Goal: Task Accomplishment & Management: Manage account settings

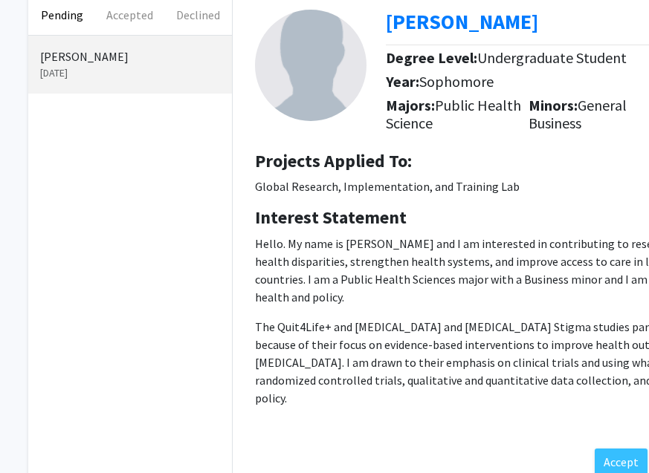
scroll to position [89, 40]
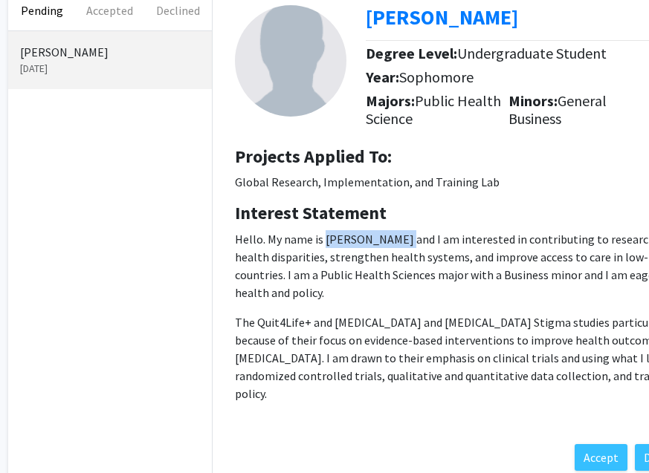
drag, startPoint x: 397, startPoint y: 242, endPoint x: 325, endPoint y: 243, distance: 71.4
click at [325, 243] on p "Hello. My name is [PERSON_NAME] and I am interested in contributing to research…" at bounding box center [508, 265] width 546 height 71
copy p "[PERSON_NAME]"
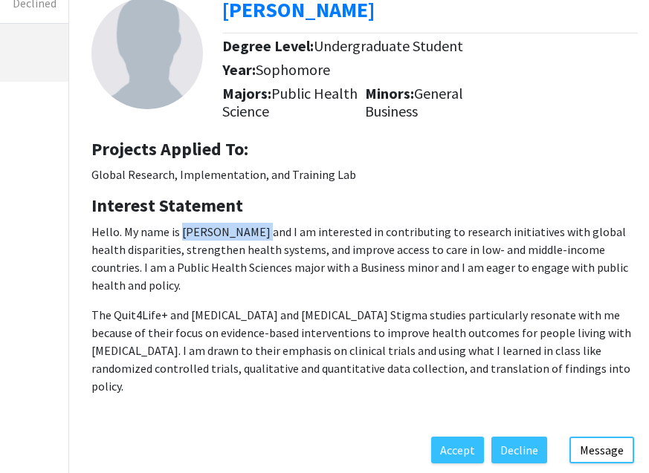
scroll to position [82, 184]
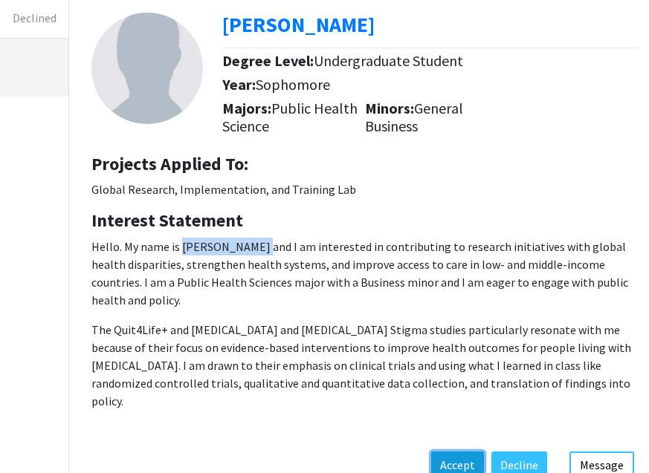
click at [450, 452] on button "Accept" at bounding box center [457, 465] width 53 height 27
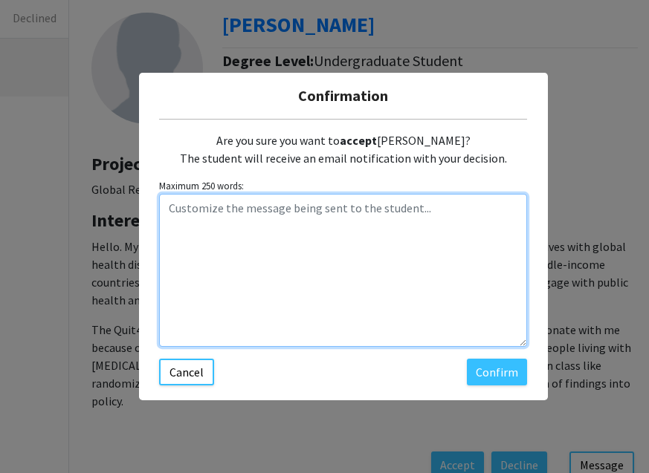
click at [362, 284] on textarea "Customize the message being sent to the student..." at bounding box center [343, 270] width 368 height 153
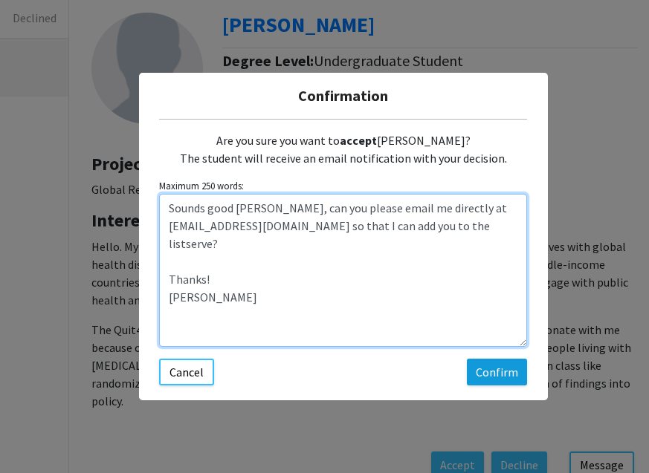
type textarea "Sounds good [PERSON_NAME], can you please email me directly at [EMAIL_ADDRESS][…"
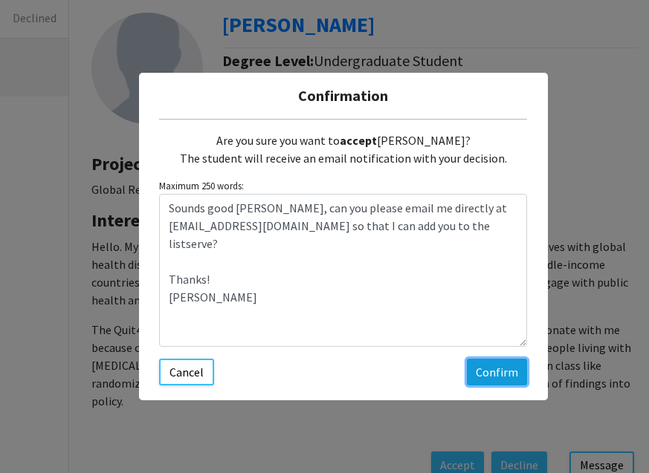
click at [500, 374] on button "Confirm" at bounding box center [497, 372] width 60 height 27
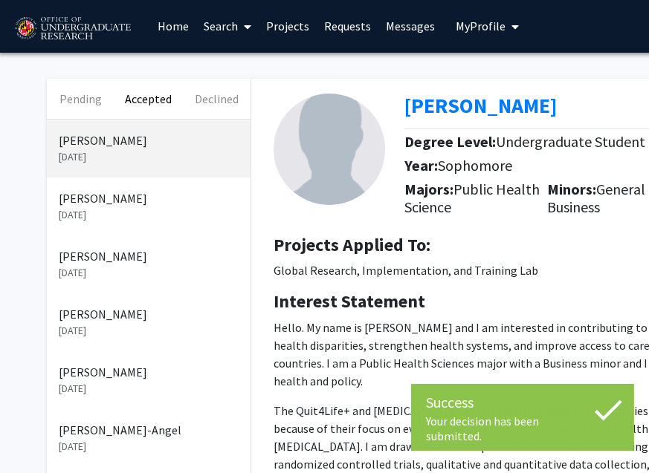
scroll to position [1, 0]
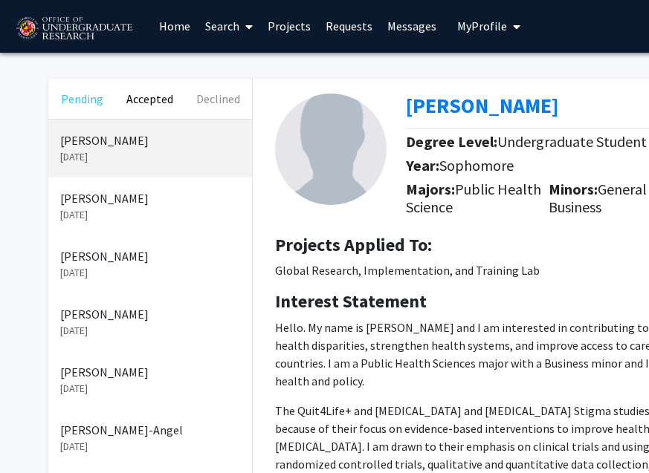
click at [77, 108] on button "Pending" at bounding box center [82, 99] width 68 height 40
